Goal: Navigation & Orientation: Find specific page/section

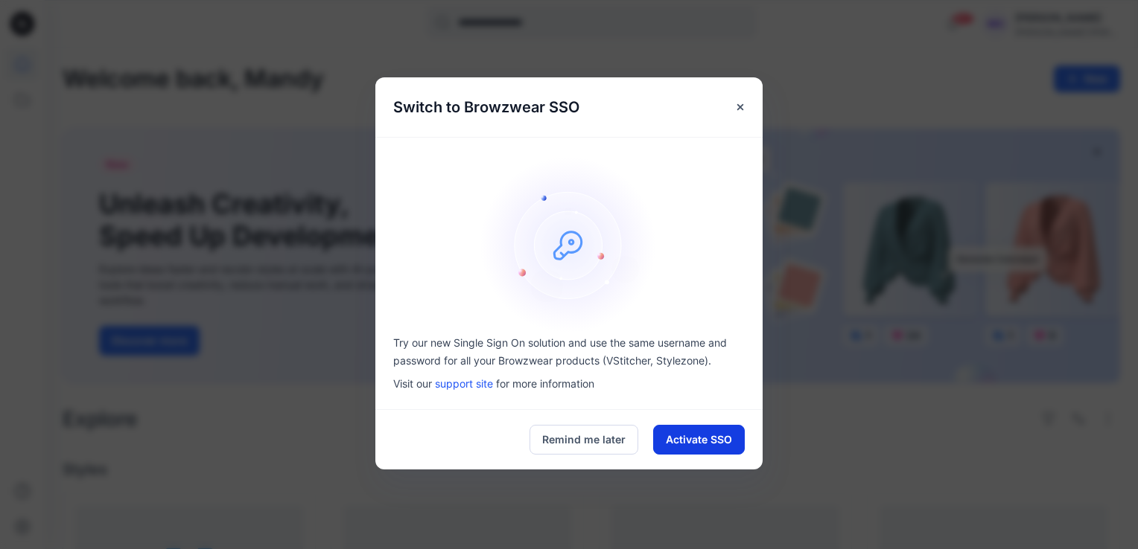
click at [696, 440] on button "Activate SSO" at bounding box center [699, 440] width 92 height 30
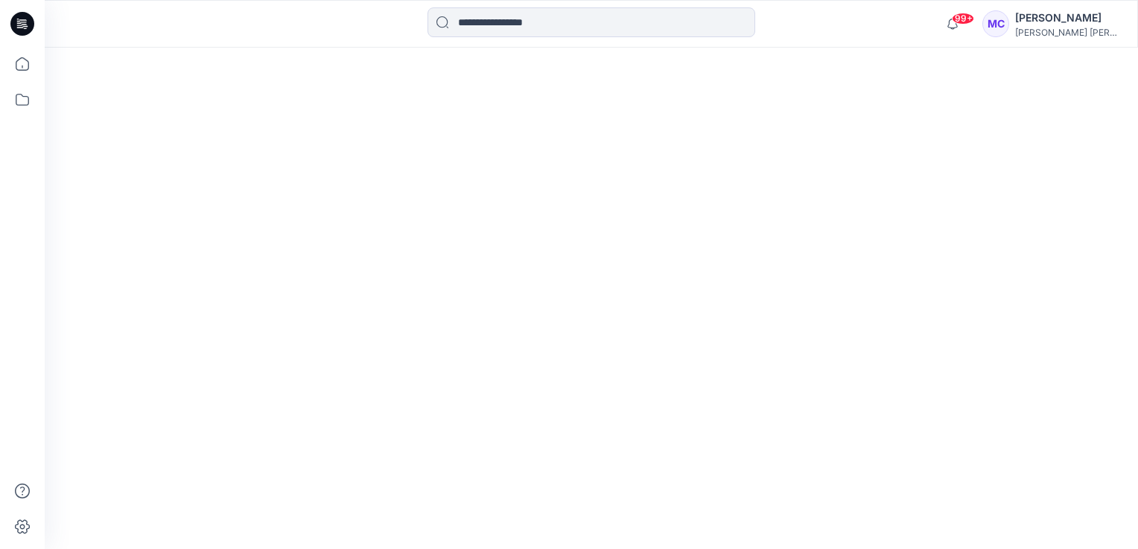
click at [296, 205] on div at bounding box center [591, 299] width 1093 height 502
click at [19, 100] on icon at bounding box center [22, 99] width 33 height 33
click at [100, 121] on div at bounding box center [142, 116] width 170 height 30
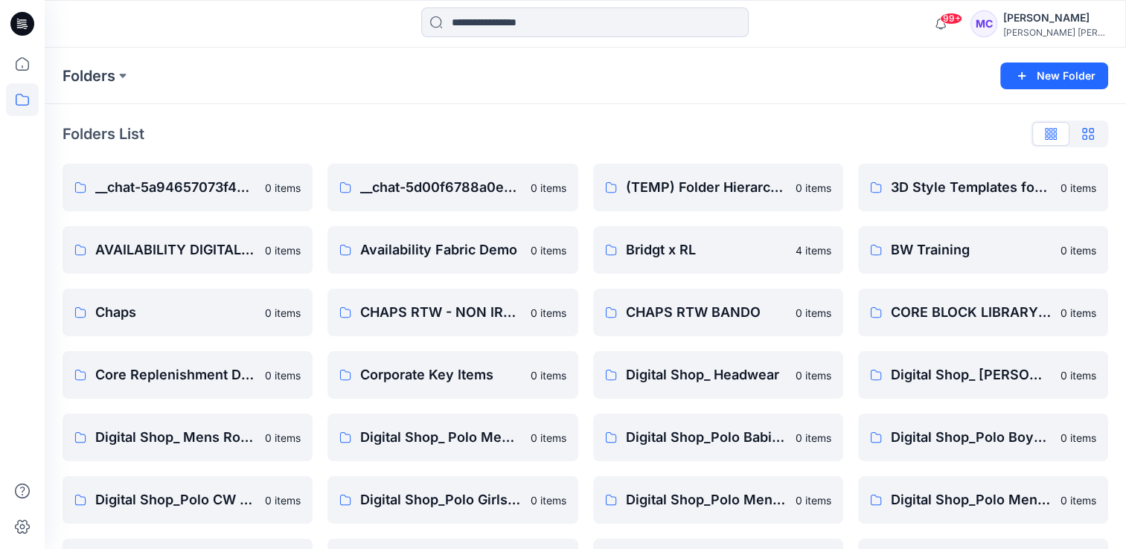
click at [1094, 140] on button "button" at bounding box center [1088, 134] width 37 height 24
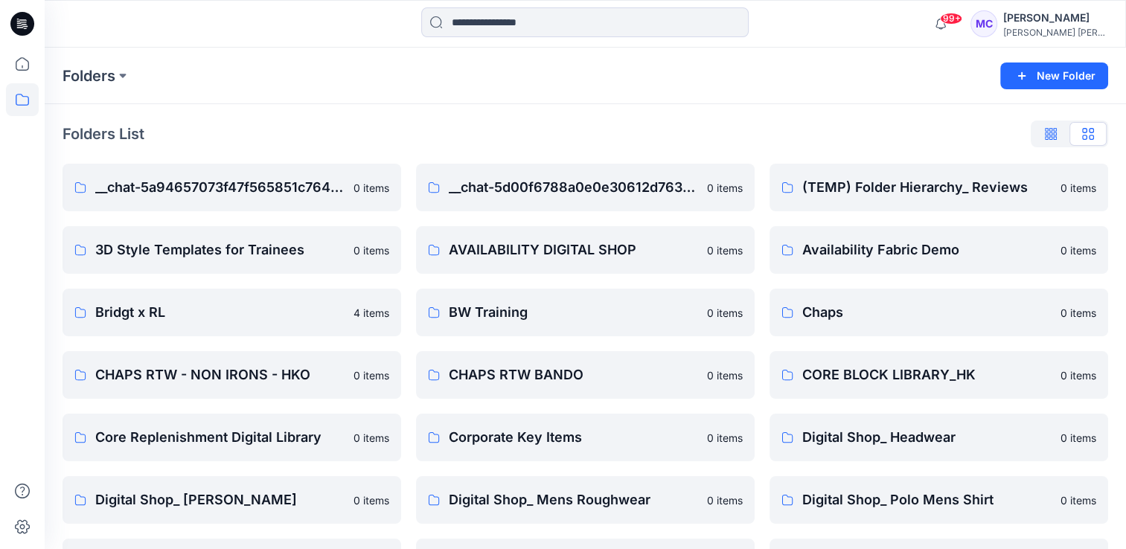
click at [1045, 133] on button "button" at bounding box center [1051, 134] width 37 height 24
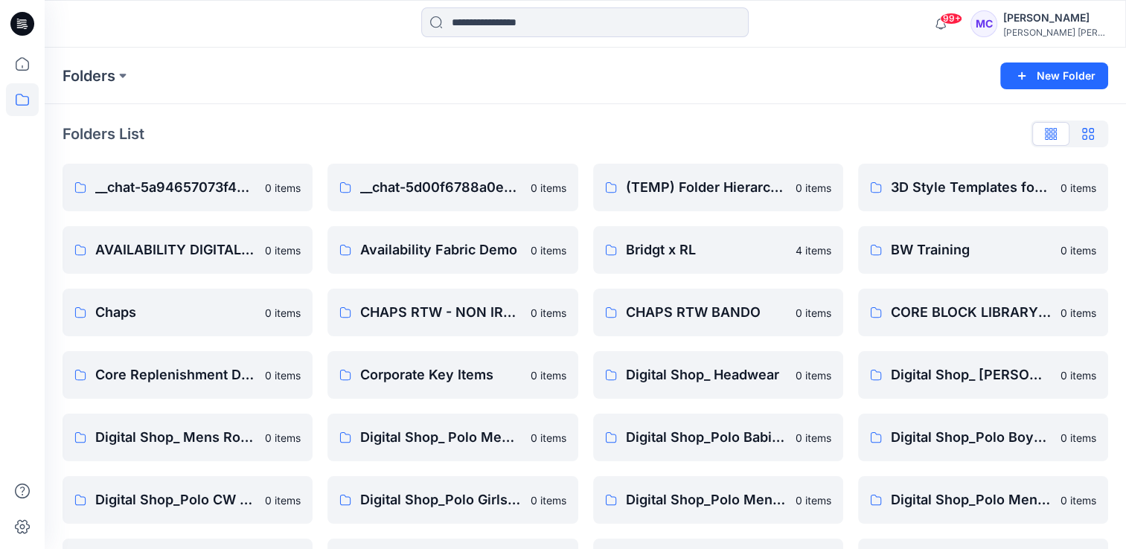
click at [1093, 137] on icon "button" at bounding box center [1088, 134] width 12 height 12
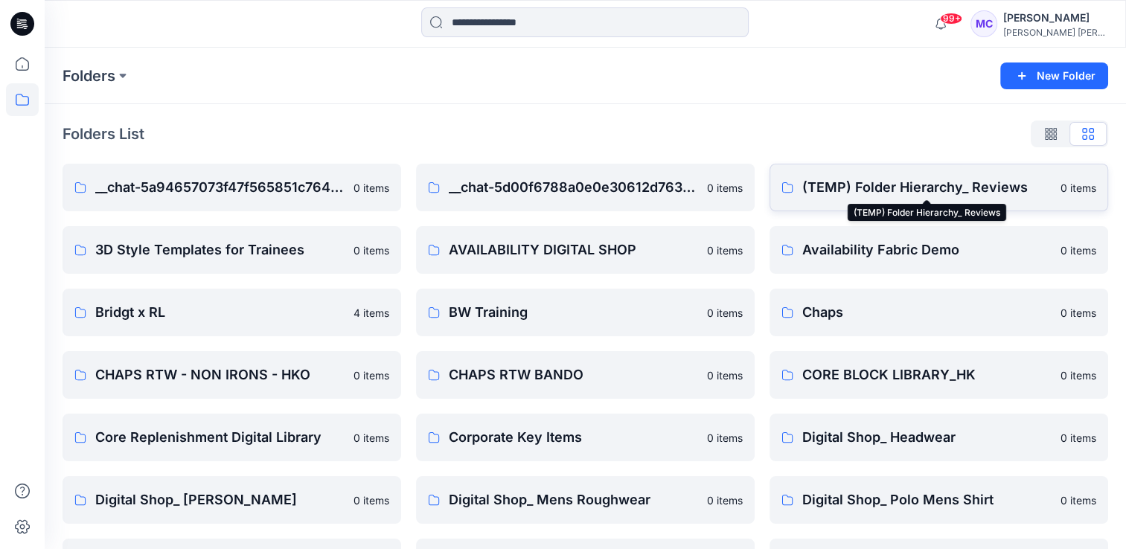
click at [917, 190] on p "(TEMP) Folder Hierarchy_ Reviews" at bounding box center [927, 187] width 249 height 21
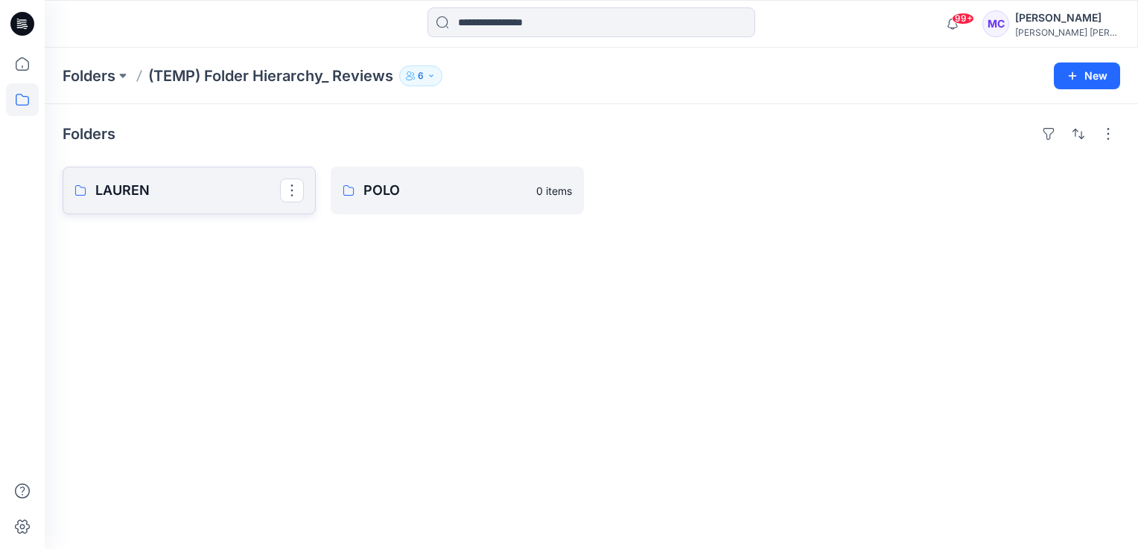
click at [203, 191] on p "LAUREN" at bounding box center [187, 190] width 185 height 21
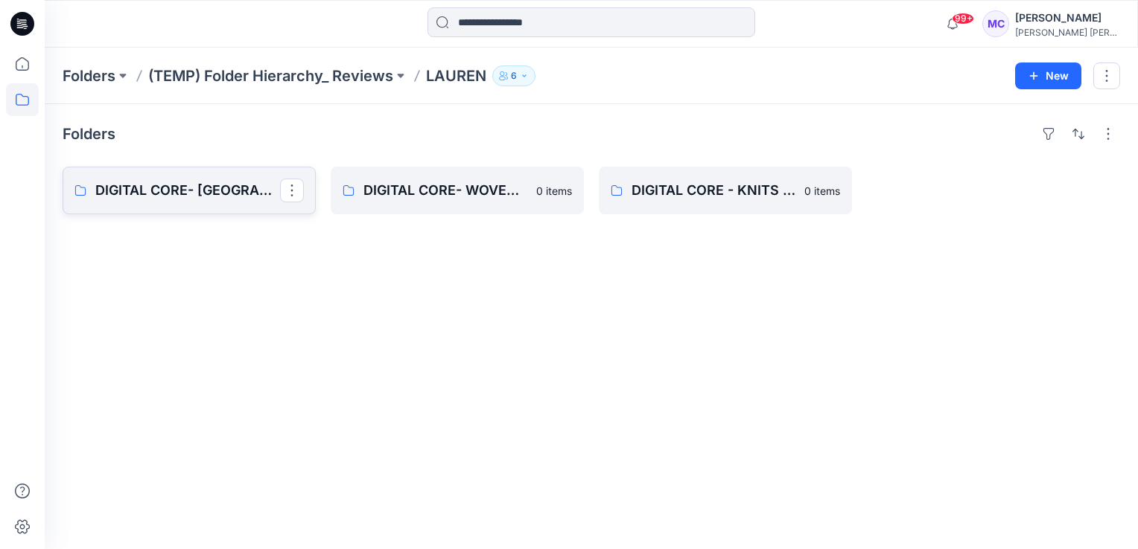
click at [227, 202] on link "DIGITAL CORE- [GEOGRAPHIC_DATA]" at bounding box center [189, 191] width 253 height 48
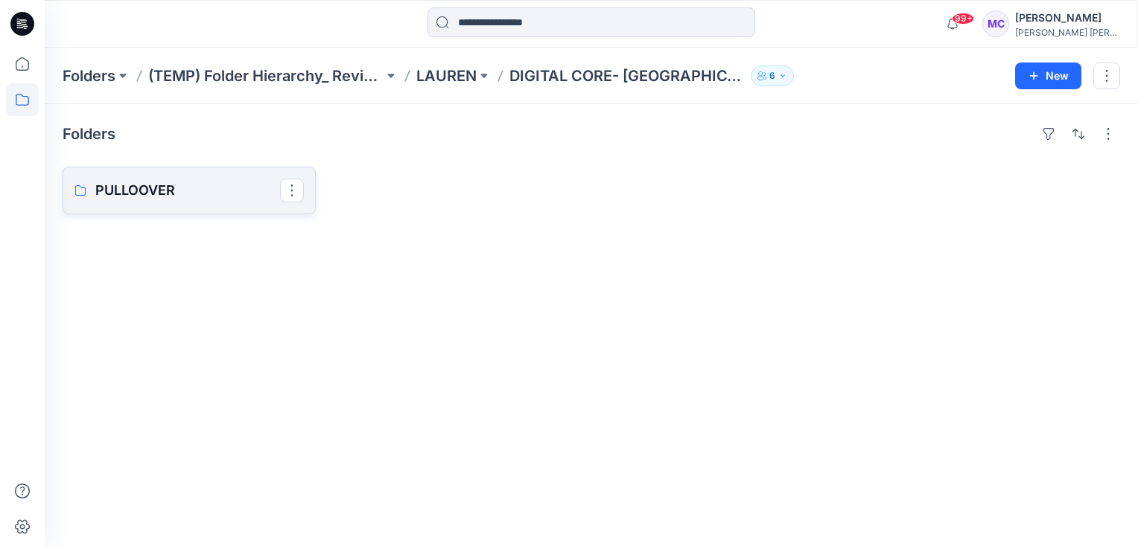
click at [168, 201] on link "PULLOOVER" at bounding box center [189, 191] width 253 height 48
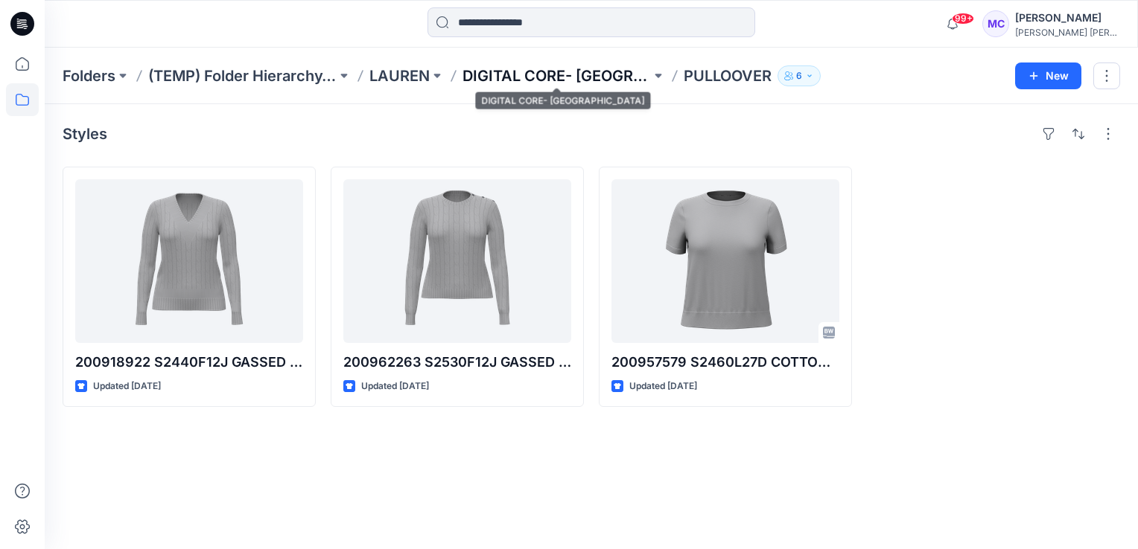
click at [572, 81] on p "DIGITAL CORE- [GEOGRAPHIC_DATA]" at bounding box center [556, 76] width 188 height 21
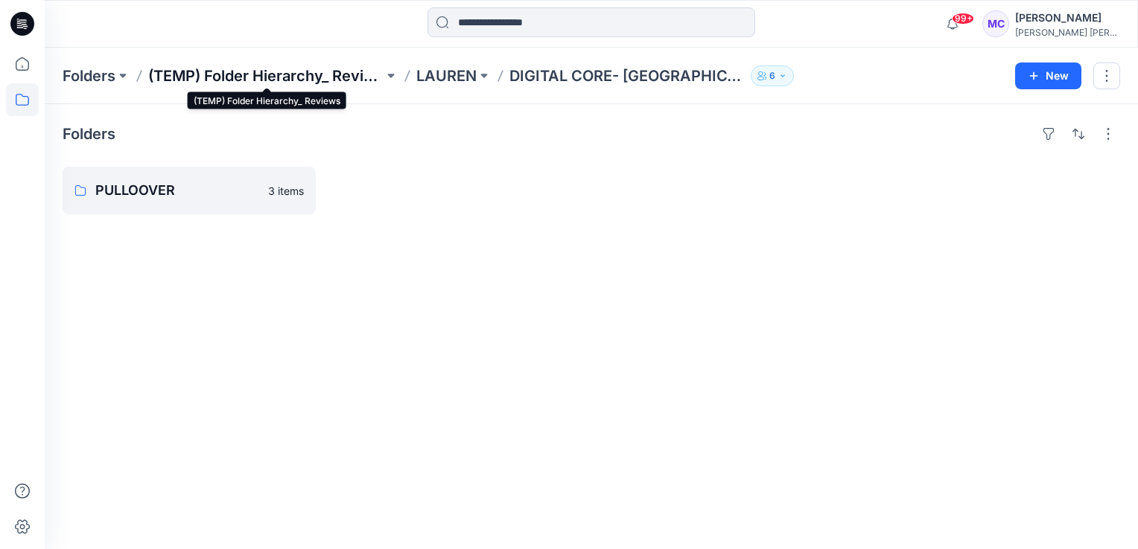
click at [296, 73] on p "(TEMP) Folder Hierarchy_ Reviews" at bounding box center [265, 76] width 235 height 21
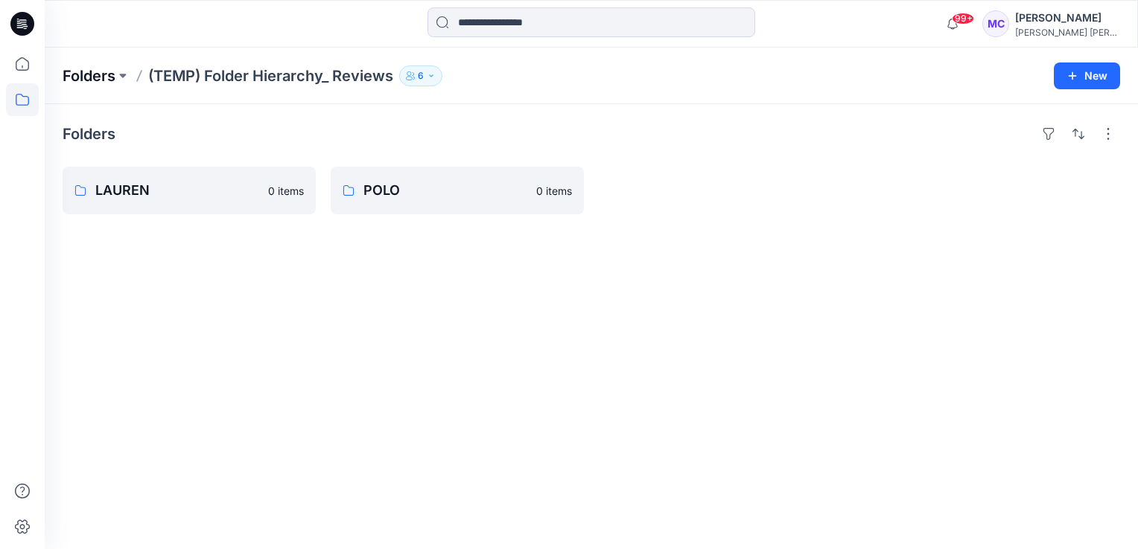
click at [92, 77] on p "Folders" at bounding box center [89, 76] width 53 height 21
